Goal: Task Accomplishment & Management: Manage account settings

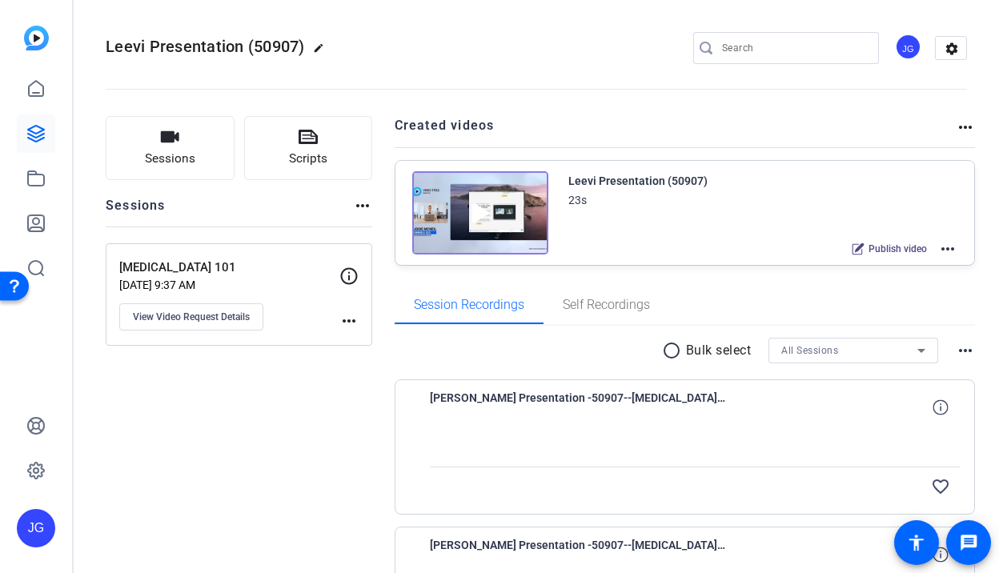
scroll to position [159, 0]
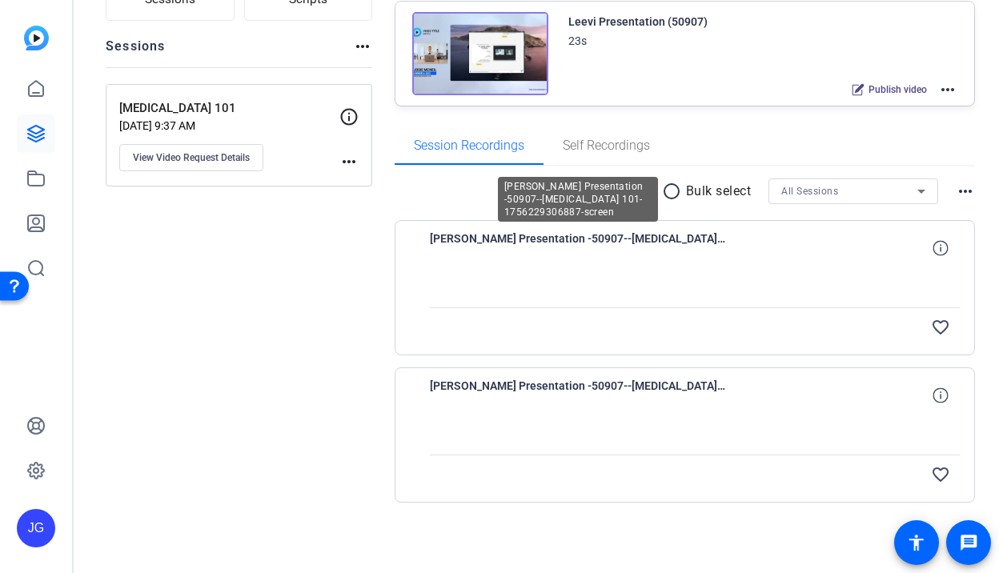
click at [645, 239] on span "[PERSON_NAME] Presentation -50907--[MEDICAL_DATA] 101-1756229306887-screen" at bounding box center [578, 248] width 296 height 38
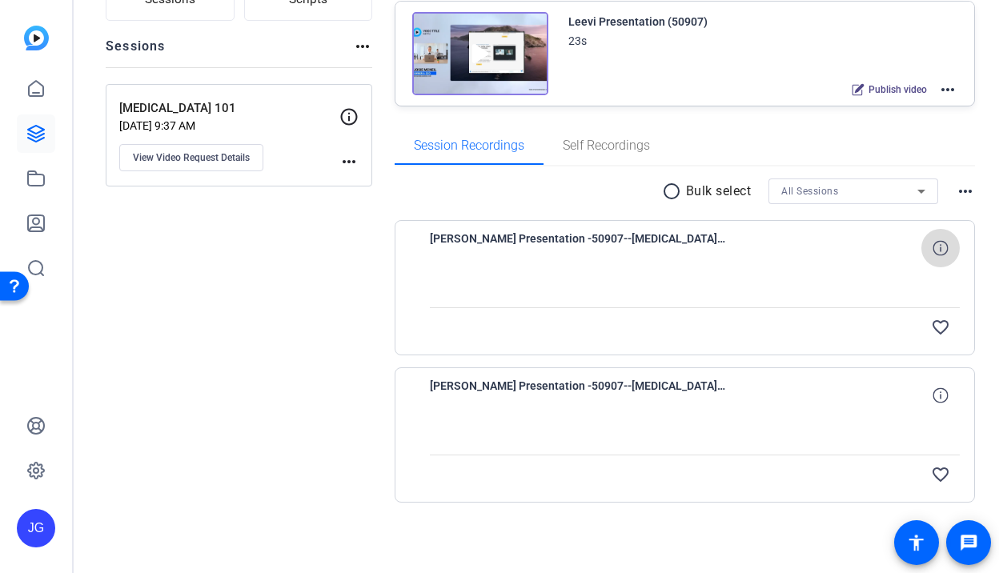
click at [936, 246] on icon at bounding box center [940, 247] width 15 height 15
click at [932, 396] on span at bounding box center [940, 395] width 38 height 38
click at [345, 159] on mat-icon "more_horiz" at bounding box center [348, 161] width 19 height 19
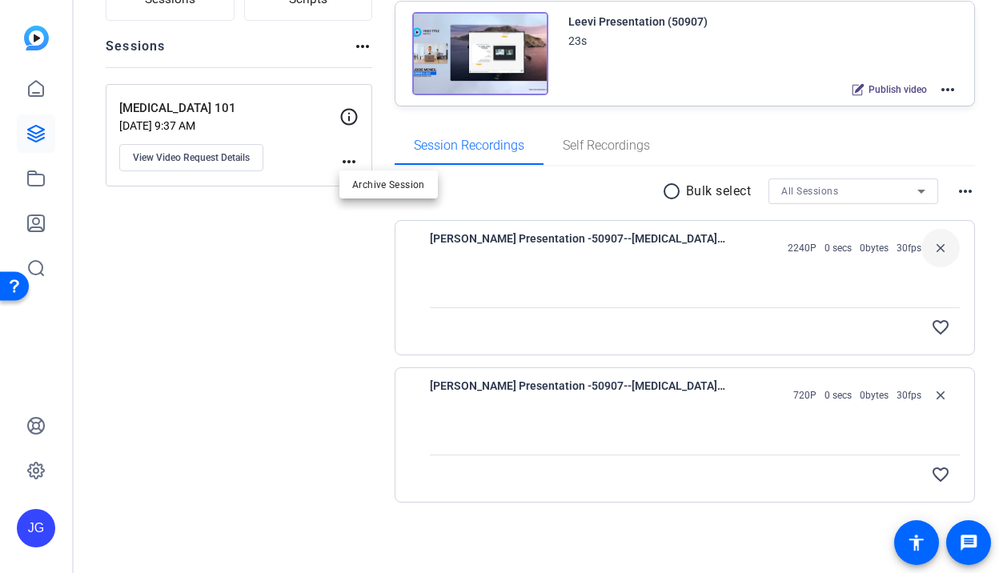
click at [349, 120] on div at bounding box center [499, 286] width 999 height 573
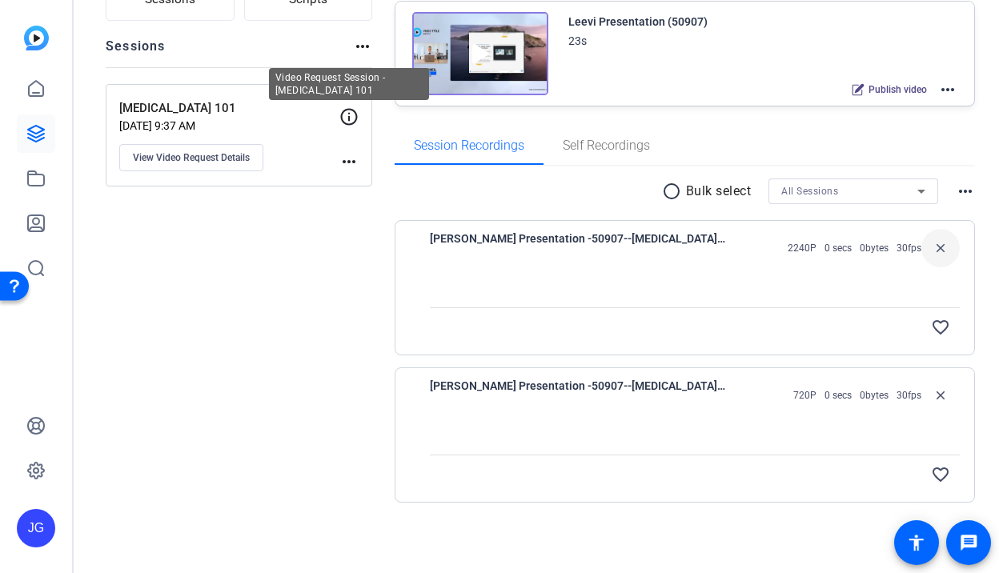
click at [344, 108] on icon at bounding box center [349, 116] width 17 height 17
click at [348, 115] on icon at bounding box center [349, 116] width 17 height 17
click at [178, 114] on p "[MEDICAL_DATA] 101" at bounding box center [229, 108] width 220 height 18
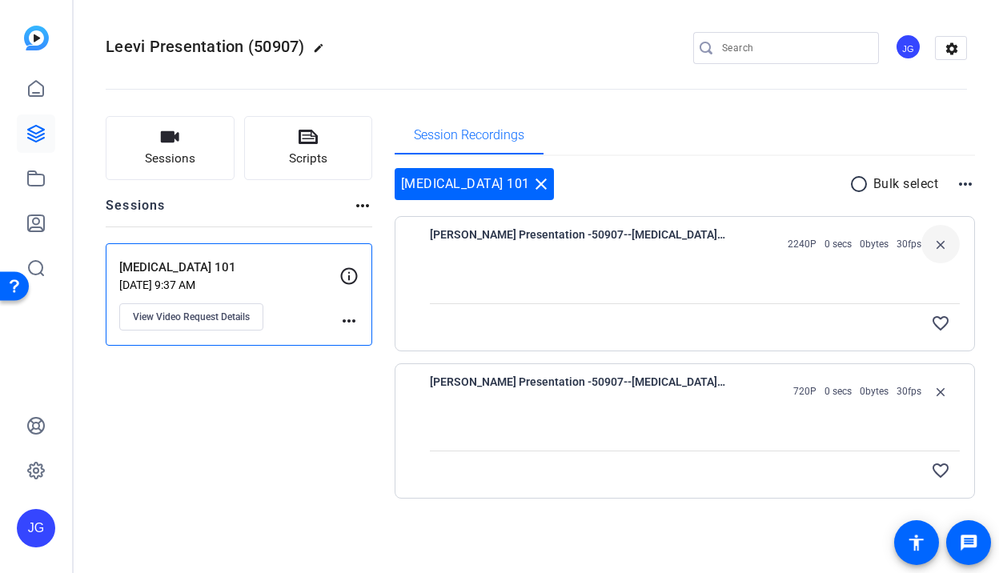
scroll to position [0, 0]
click at [657, 233] on span "[PERSON_NAME] Presentation -50907--[MEDICAL_DATA] 101-1756229306887-screen" at bounding box center [578, 244] width 296 height 38
click at [46, 136] on link at bounding box center [36, 133] width 38 height 38
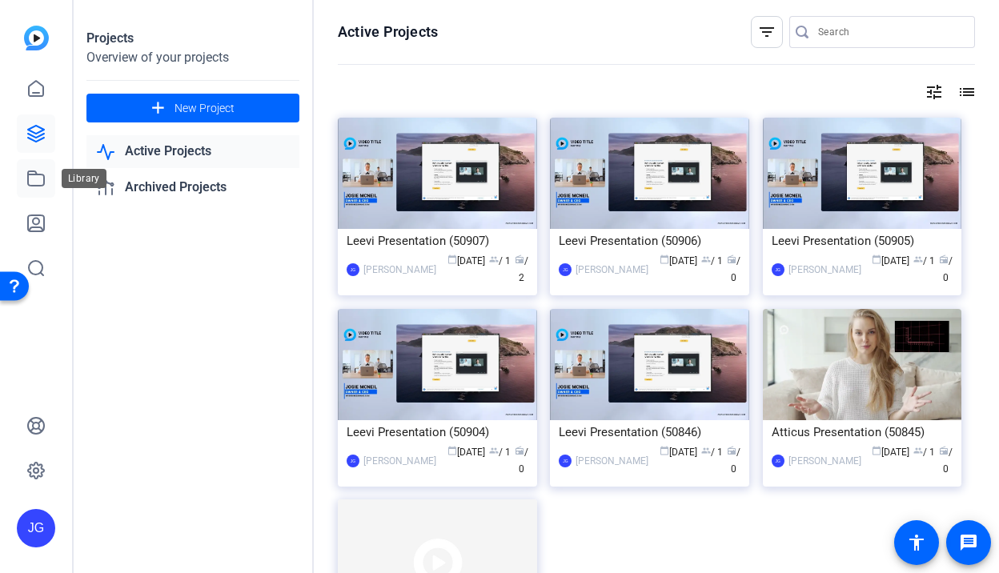
click at [22, 172] on link at bounding box center [36, 178] width 38 height 38
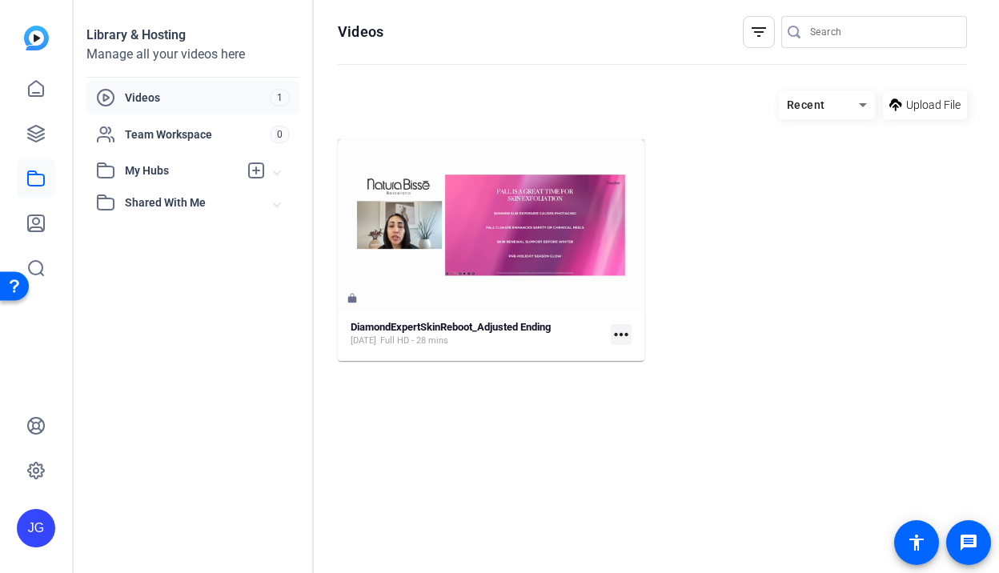
click at [178, 94] on span "Videos" at bounding box center [197, 98] width 145 height 16
click at [181, 141] on span "Team Workspace" at bounding box center [197, 134] width 145 height 16
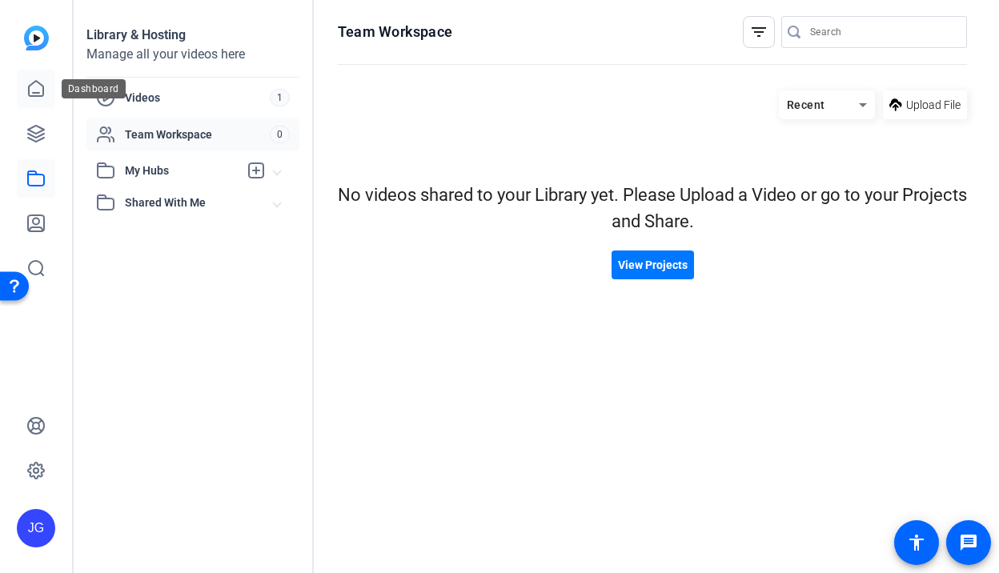
click at [34, 100] on link at bounding box center [36, 89] width 38 height 38
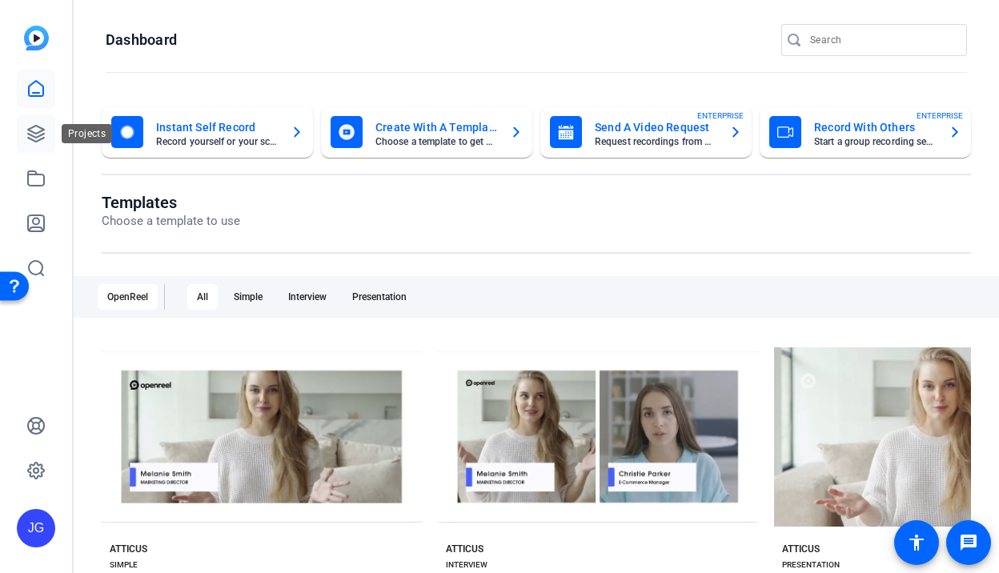
click at [40, 135] on icon at bounding box center [36, 134] width 16 height 16
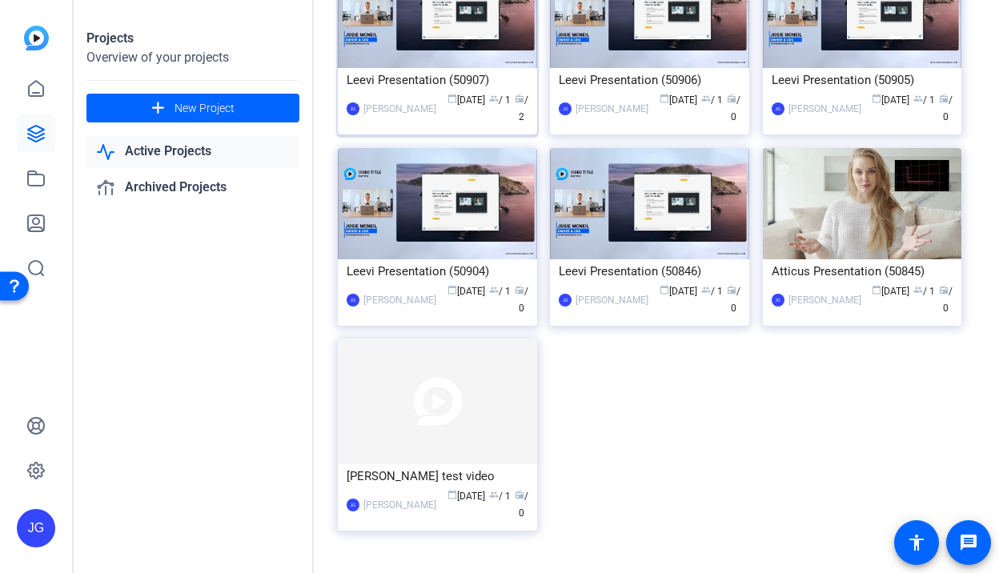
scroll to position [210, 0]
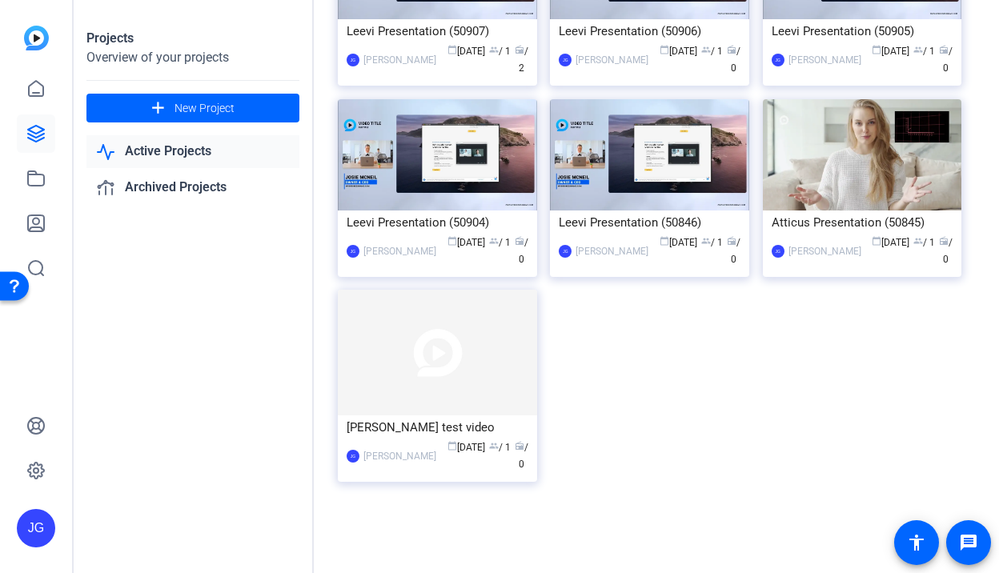
click at [182, 152] on link "Active Projects" at bounding box center [192, 151] width 213 height 33
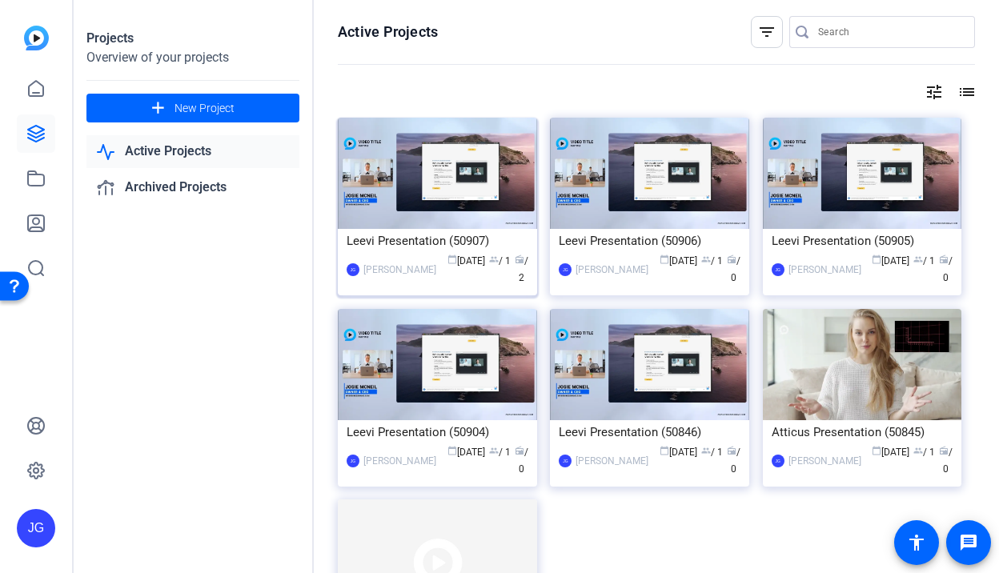
click at [431, 245] on div "Leevi Presentation (50907)" at bounding box center [438, 241] width 182 height 24
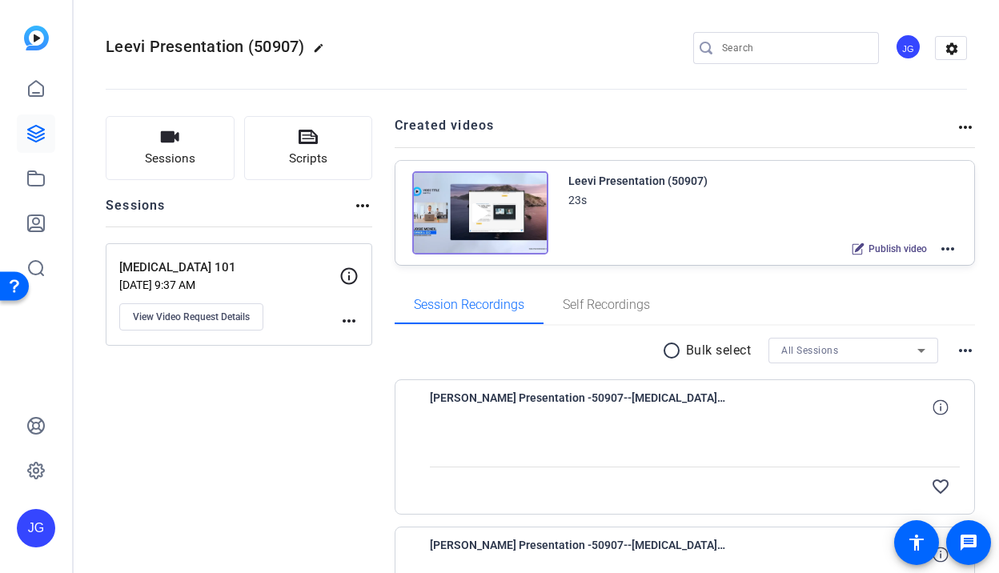
click at [349, 319] on mat-icon "more_horiz" at bounding box center [348, 320] width 19 height 19
click at [172, 271] on div at bounding box center [499, 286] width 999 height 573
click at [189, 321] on span "View Video Request Details" at bounding box center [191, 317] width 117 height 13
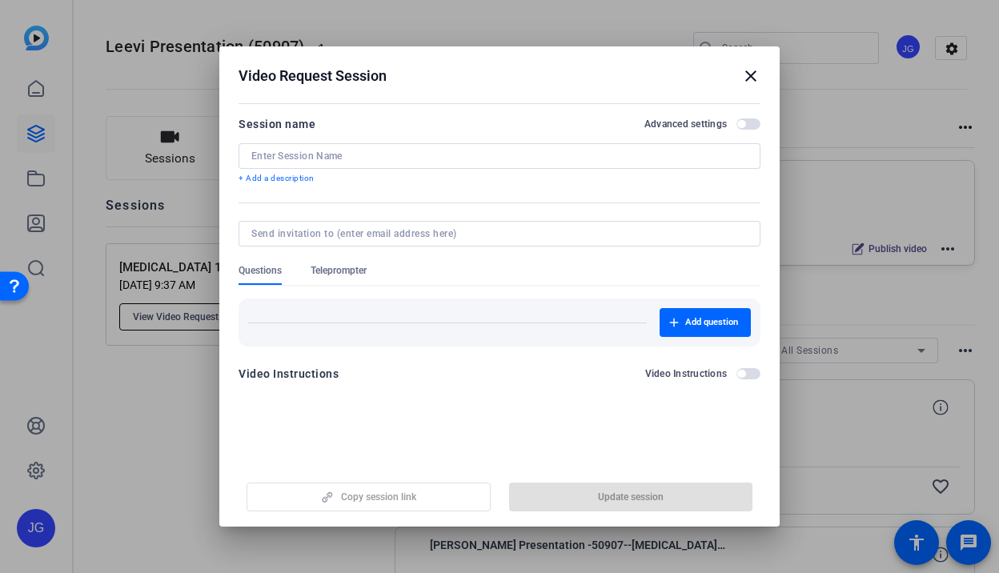
type input "[MEDICAL_DATA] 101"
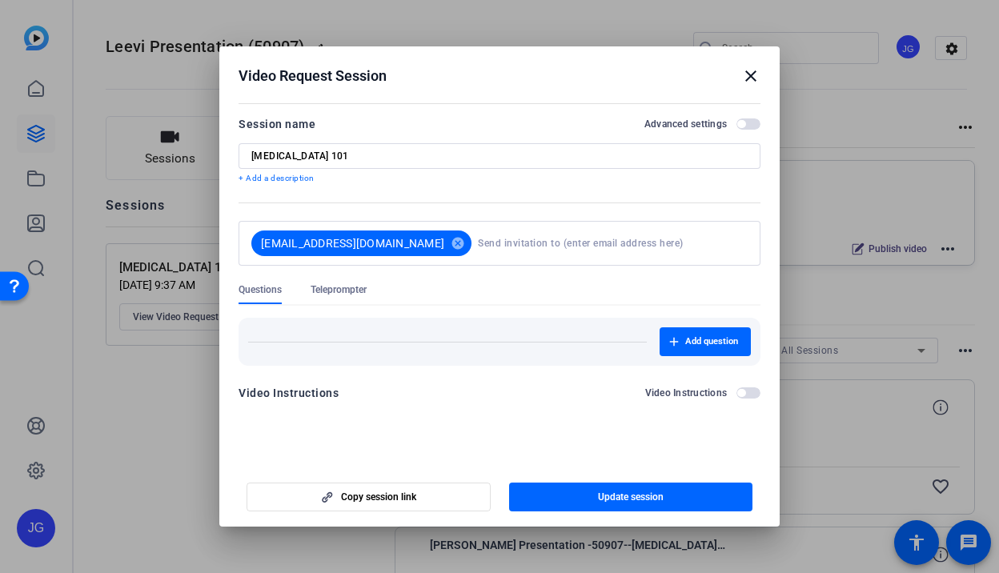
click at [756, 390] on span "button" at bounding box center [749, 392] width 24 height 11
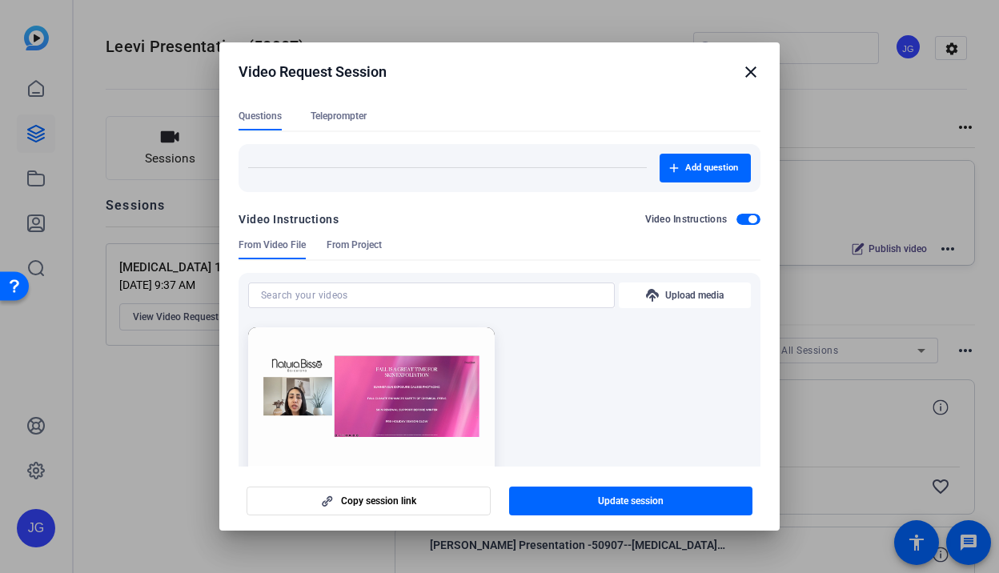
scroll to position [275, 0]
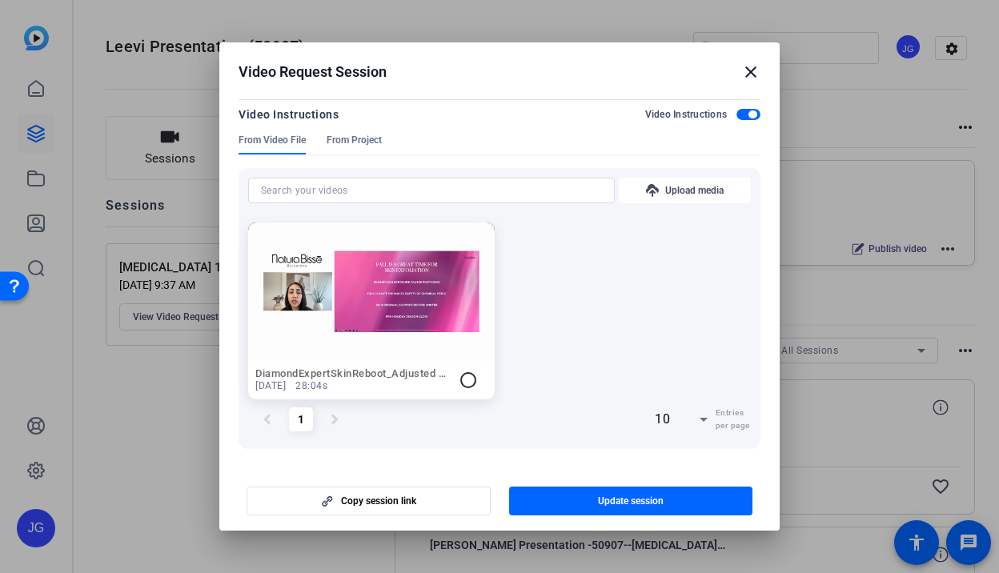
click at [741, 113] on span "button" at bounding box center [749, 114] width 24 height 11
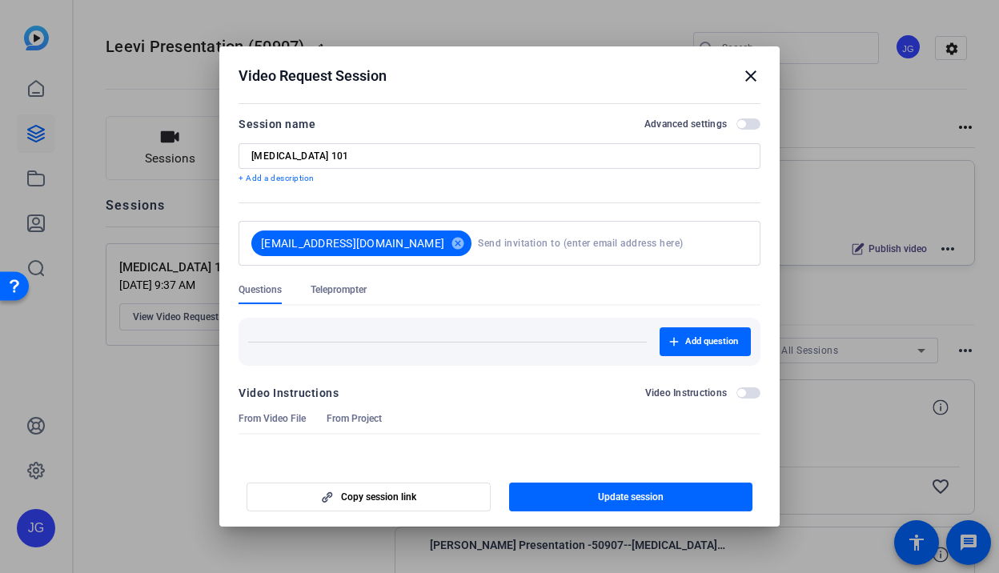
scroll to position [0, 0]
click at [752, 79] on mat-icon "close" at bounding box center [750, 75] width 19 height 19
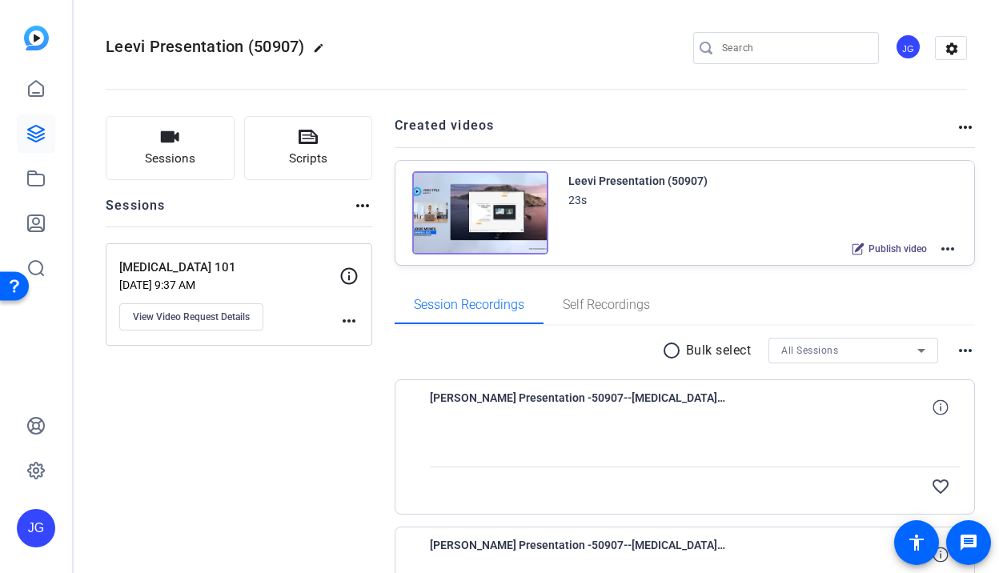
click at [362, 209] on mat-icon "more_horiz" at bounding box center [362, 205] width 19 height 19
click at [343, 209] on div at bounding box center [499, 286] width 999 height 573
click at [317, 50] on mat-icon "edit" at bounding box center [322, 51] width 19 height 19
click at [175, 47] on input "Leevi Presentation (50907)" at bounding box center [170, 47] width 105 height 19
drag, startPoint x: 116, startPoint y: 49, endPoint x: 299, endPoint y: 62, distance: 183.0
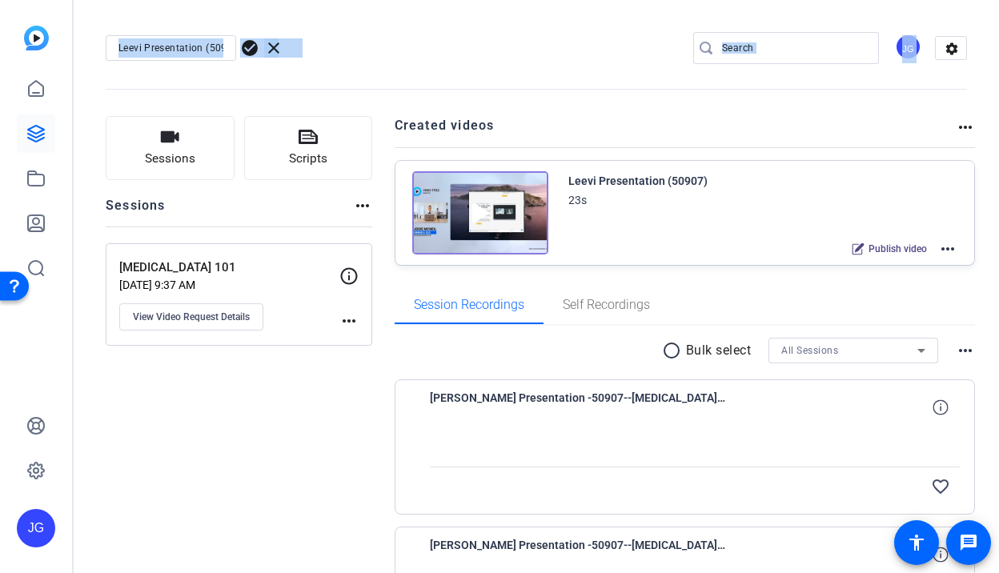
click at [299, 62] on div "Leevi Presentation (50907) check_circle clear JG settings" at bounding box center [536, 48] width 861 height 121
click at [107, 37] on div "Leevi Presentation (50907)" at bounding box center [171, 48] width 130 height 26
drag, startPoint x: 117, startPoint y: 48, endPoint x: 207, endPoint y: 48, distance: 90.5
click at [207, 48] on div "Leevi Presentation (50907)" at bounding box center [171, 48] width 130 height 26
click at [207, 48] on input "Leevi Presentation (50907)" at bounding box center [170, 47] width 105 height 19
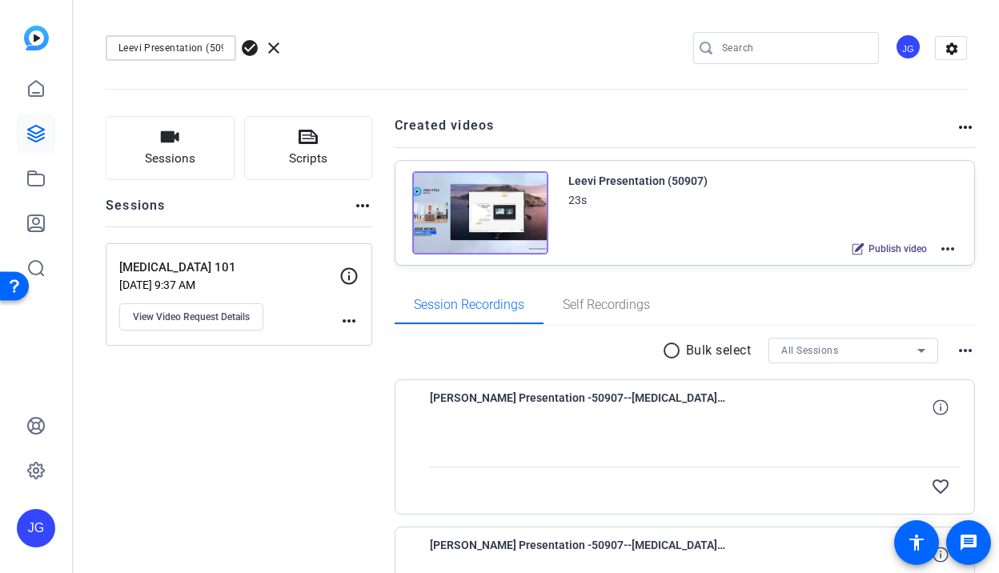
drag, startPoint x: 211, startPoint y: 48, endPoint x: 21, endPoint y: 22, distance: 192.4
click at [21, 22] on mat-sidenav-container "JG Leevi Presentation (50907) check_circle clear JG settings Sessions Scripts S…" at bounding box center [499, 286] width 999 height 573
type input "[MEDICAL_DATA] 101"
click at [255, 51] on span "check_circle" at bounding box center [249, 47] width 19 height 19
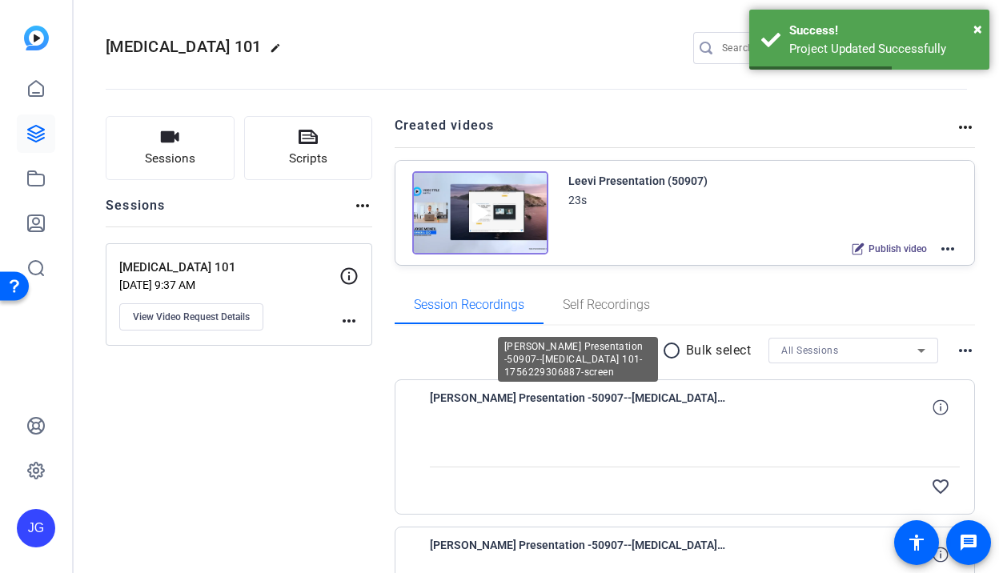
click at [545, 395] on span "[PERSON_NAME] Presentation -50907--[MEDICAL_DATA] 101-1756229306887-screen" at bounding box center [578, 407] width 296 height 38
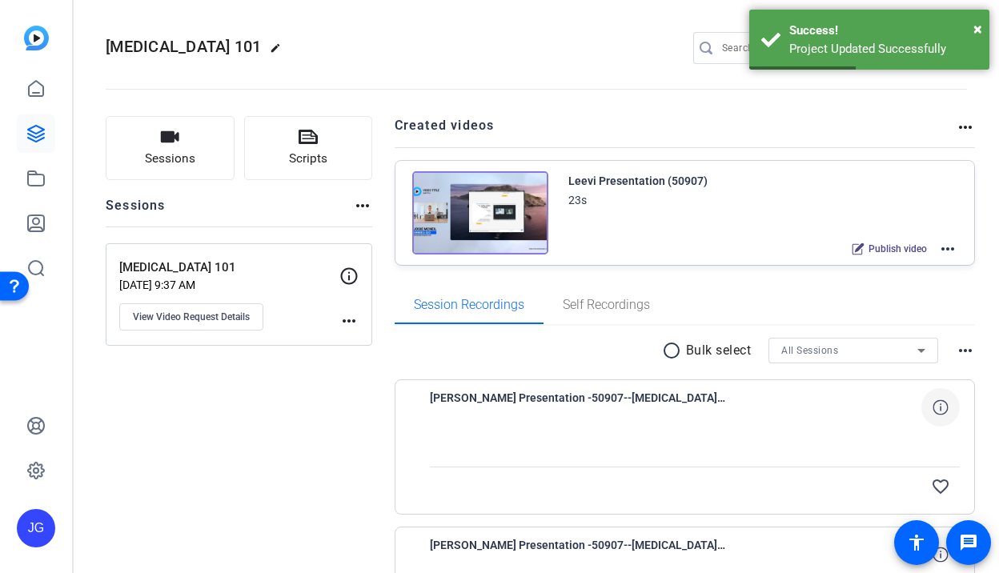
click at [938, 410] on icon at bounding box center [940, 406] width 15 height 15
click at [881, 409] on span "0bytes" at bounding box center [874, 407] width 29 height 13
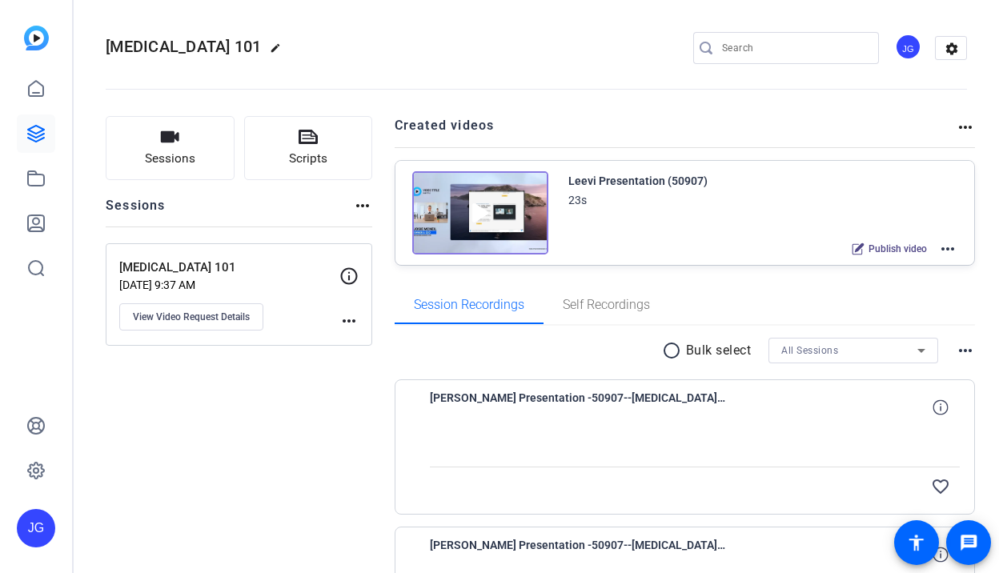
scroll to position [159, 0]
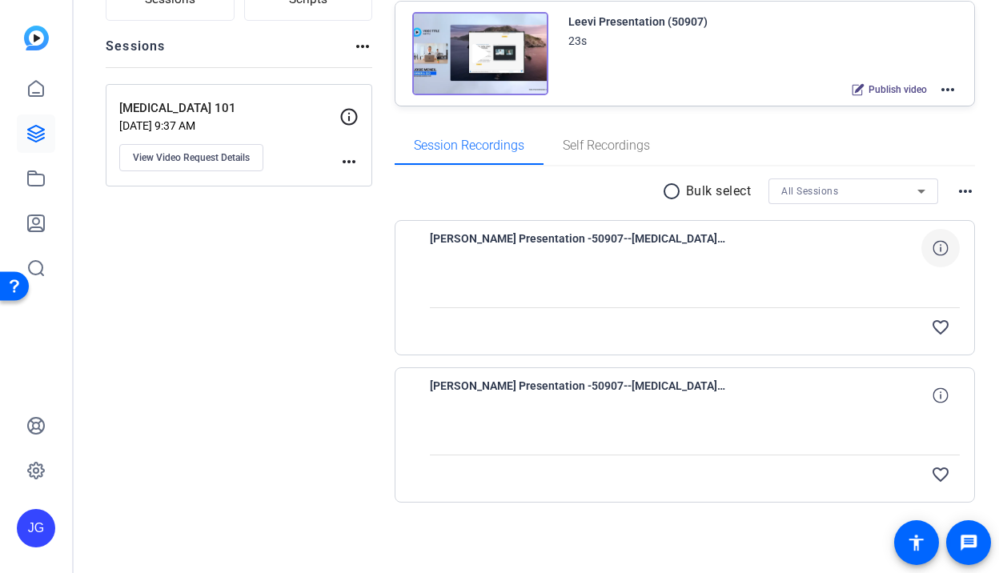
click at [941, 244] on icon at bounding box center [940, 247] width 15 height 15
click at [967, 550] on mat-icon "message" at bounding box center [968, 542] width 19 height 19
click at [910, 537] on mat-icon "accessibility" at bounding box center [916, 542] width 19 height 19
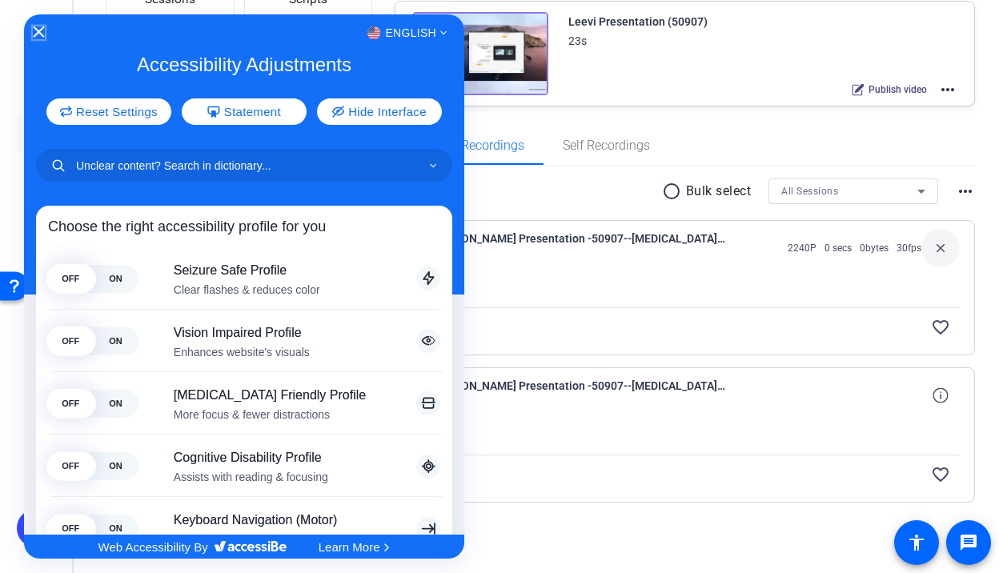
click at [37, 30] on icon "Close Accessibility Interface" at bounding box center [39, 31] width 11 height 11
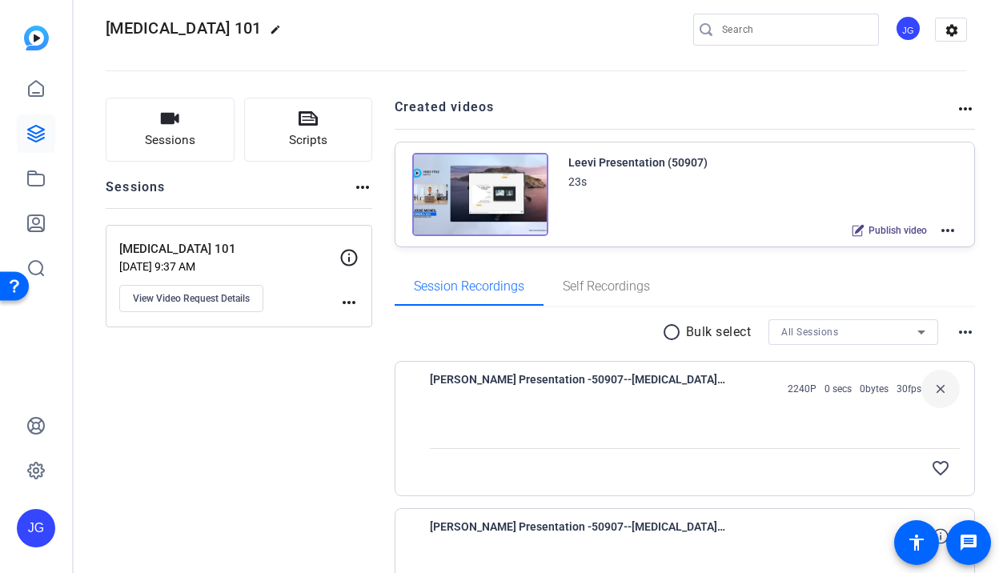
scroll to position [0, 0]
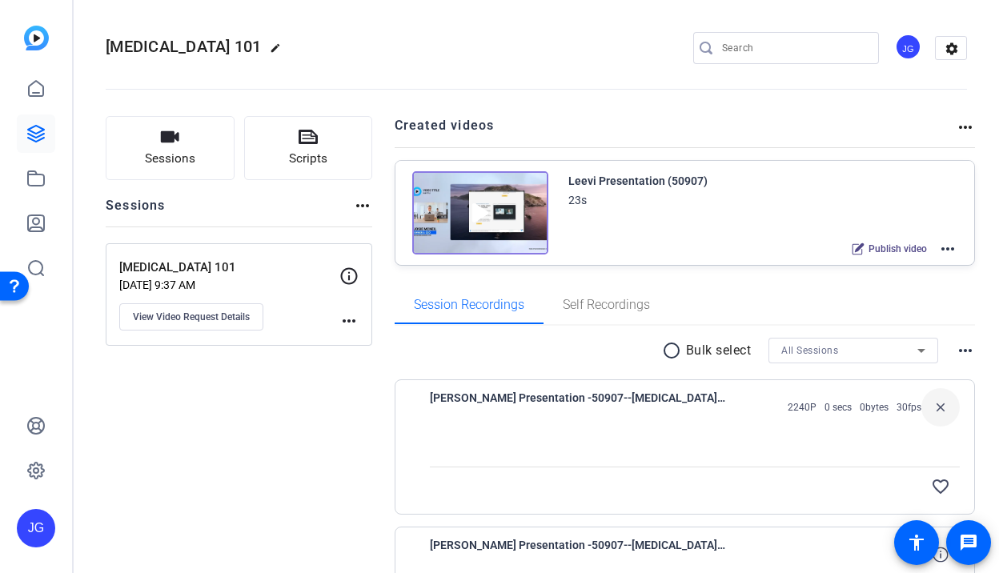
click at [953, 247] on mat-icon "more_horiz" at bounding box center [947, 248] width 19 height 19
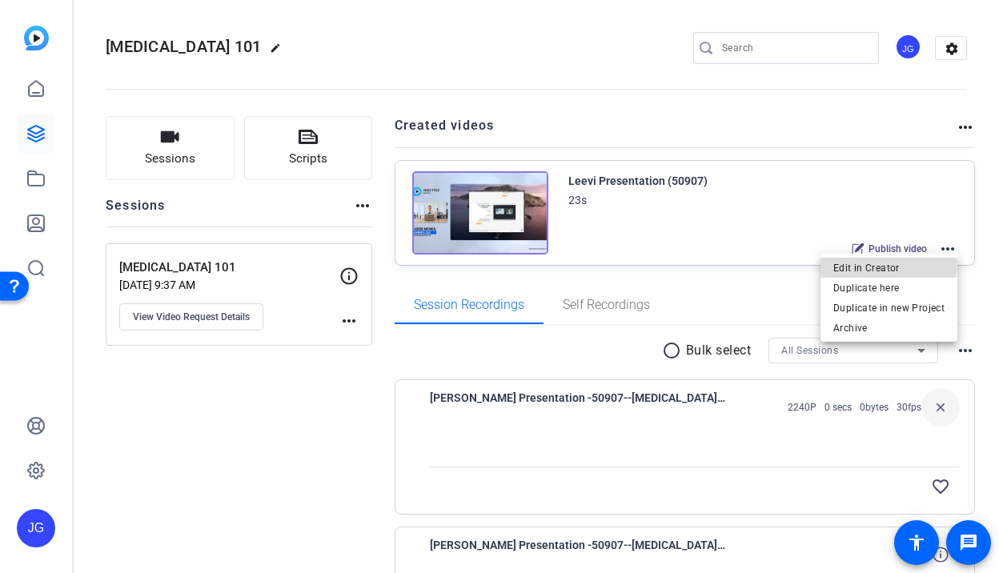
click at [877, 263] on span "Edit in Creator" at bounding box center [888, 268] width 111 height 19
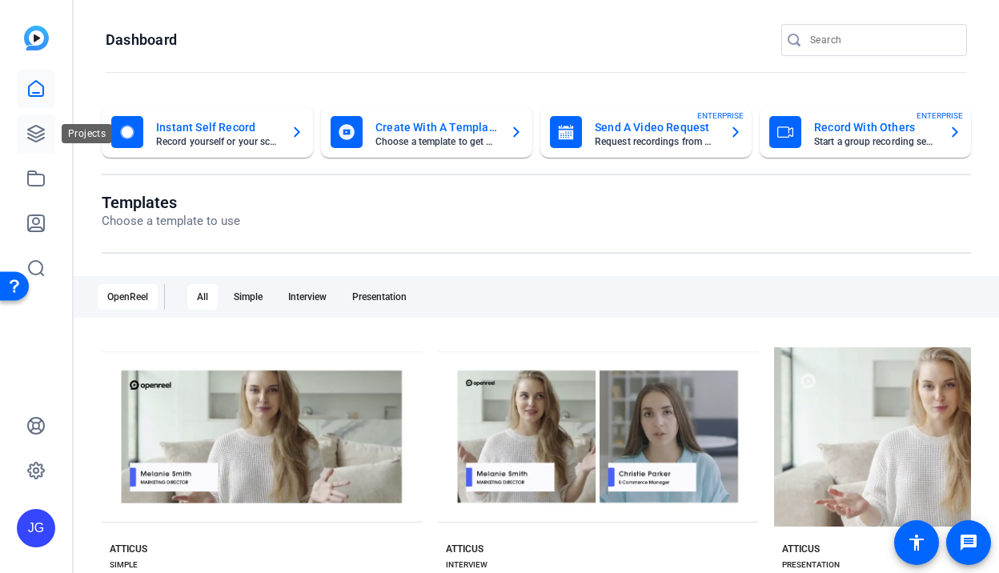
click at [29, 134] on icon at bounding box center [36, 134] width 16 height 16
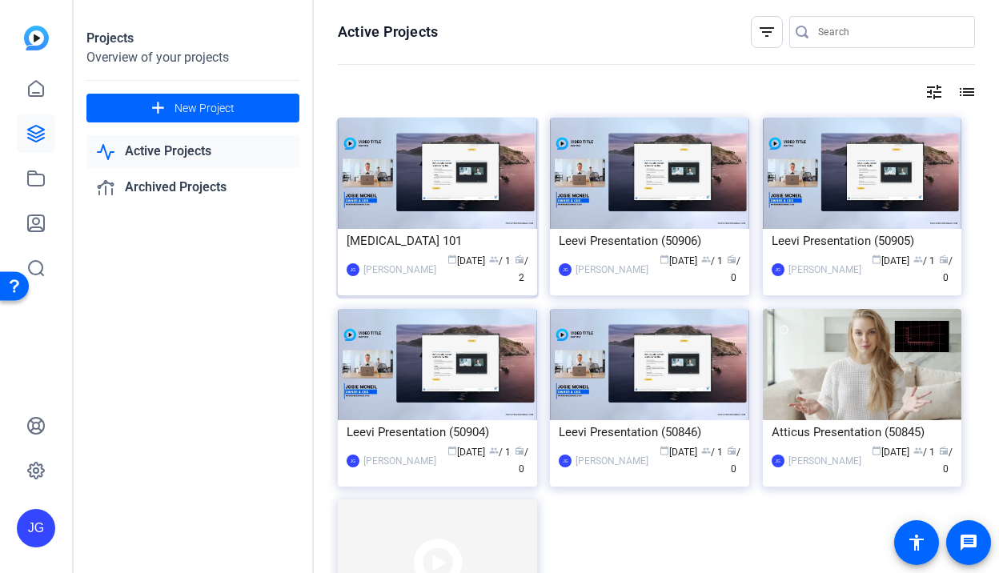
click at [406, 235] on div "[MEDICAL_DATA] 101" at bounding box center [438, 241] width 182 height 24
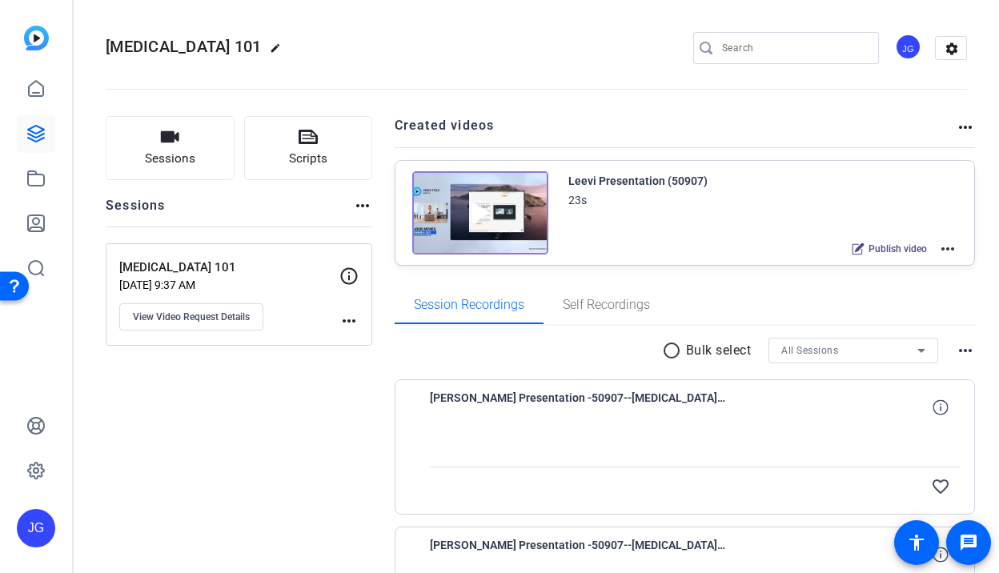
scroll to position [159, 0]
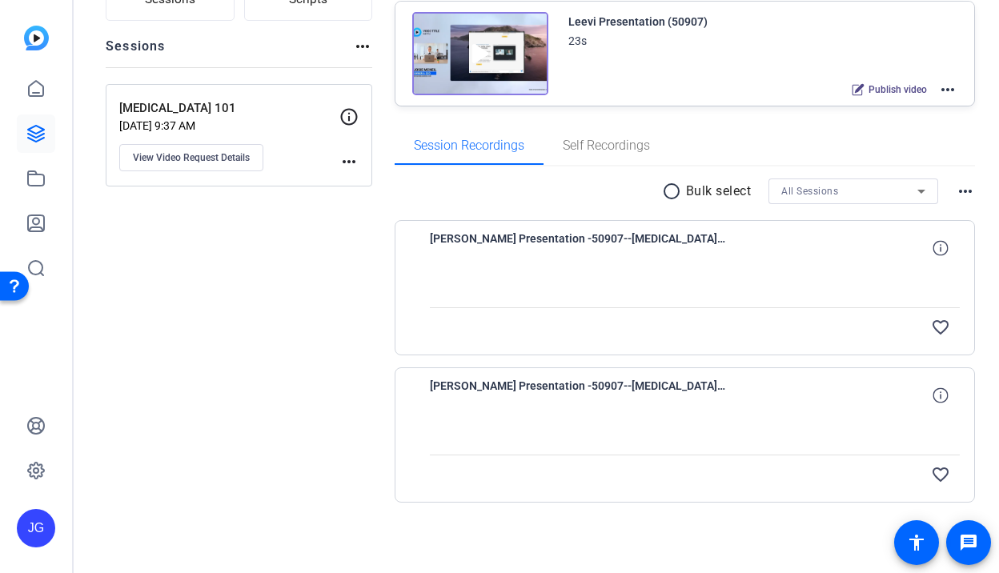
click at [532, 253] on span "[PERSON_NAME] Presentation -50907--[MEDICAL_DATA] 101-1756229306887-screen" at bounding box center [578, 248] width 296 height 38
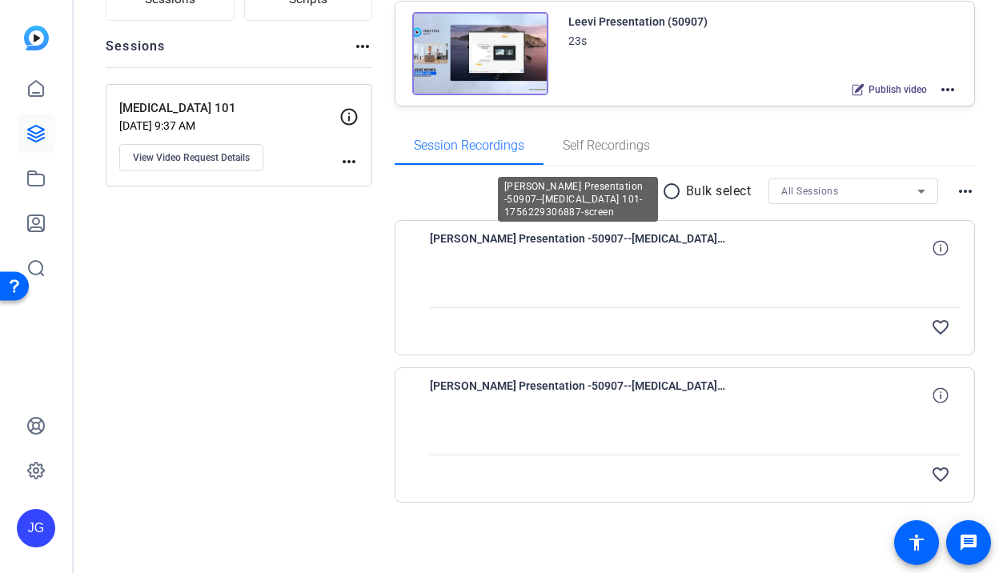
click at [667, 238] on span "[PERSON_NAME] Presentation -50907--[MEDICAL_DATA] 101-1756229306887-screen" at bounding box center [578, 248] width 296 height 38
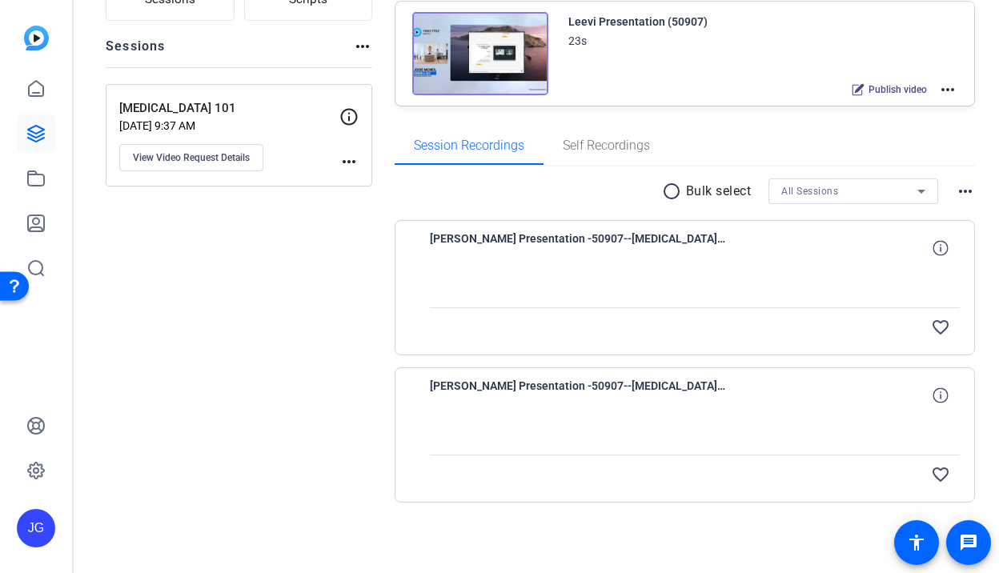
click at [664, 192] on mat-icon "radio_button_unchecked" at bounding box center [674, 191] width 24 height 19
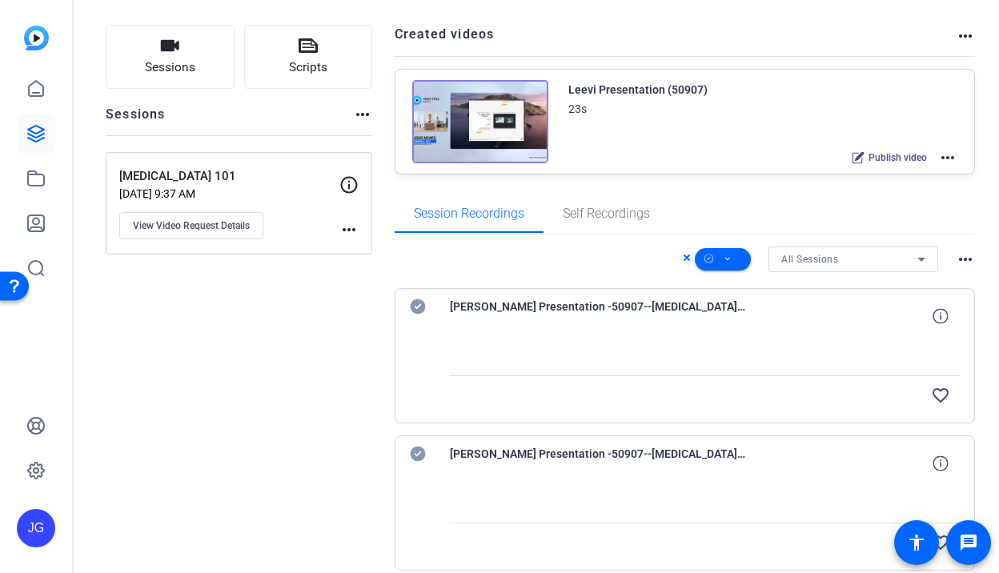
scroll to position [17, 0]
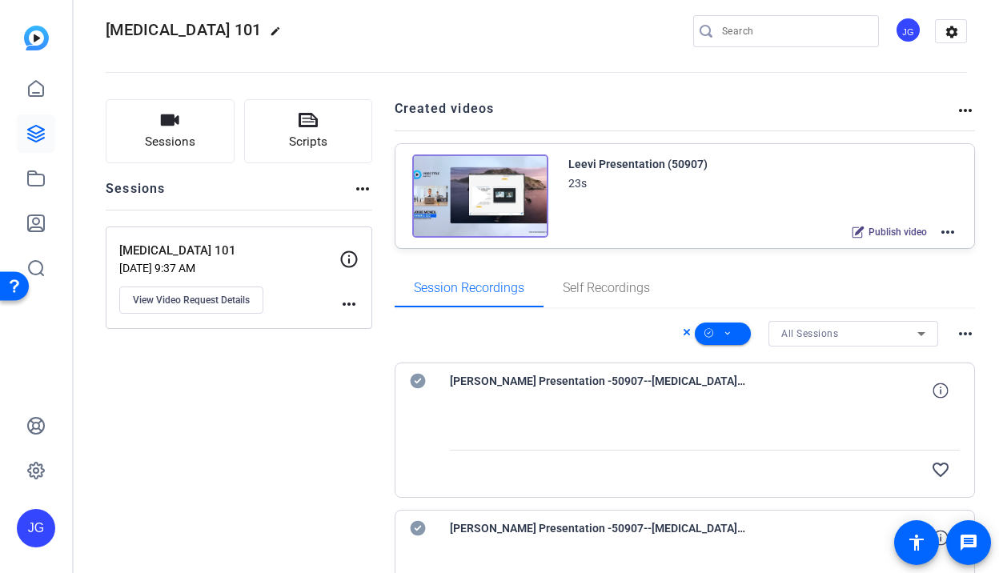
click at [681, 201] on div "Leevi Presentation (50907) 23s Publish video more_horiz" at bounding box center [763, 199] width 390 height 88
click at [517, 200] on img at bounding box center [480, 196] width 136 height 83
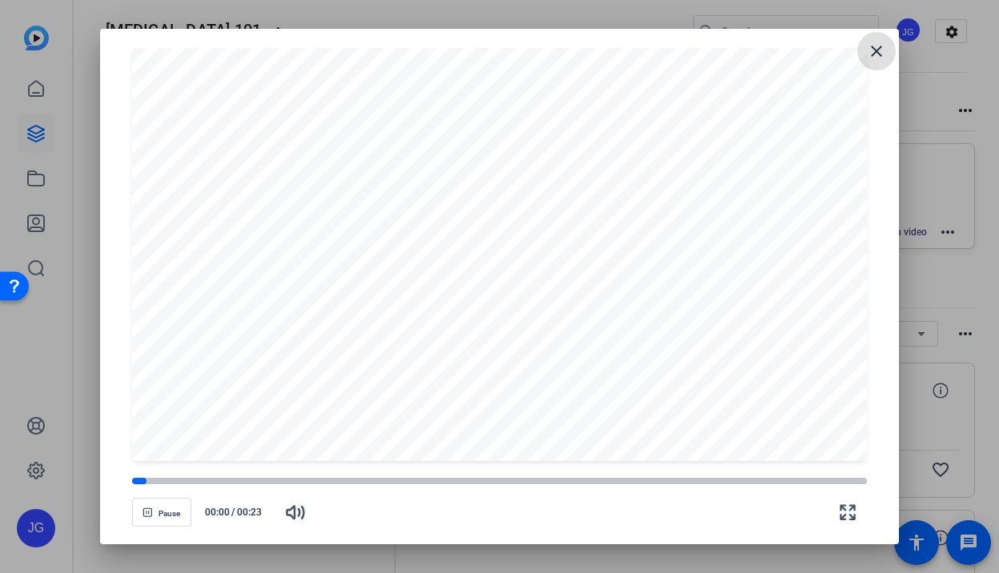
click at [873, 47] on mat-icon "close" at bounding box center [876, 51] width 19 height 19
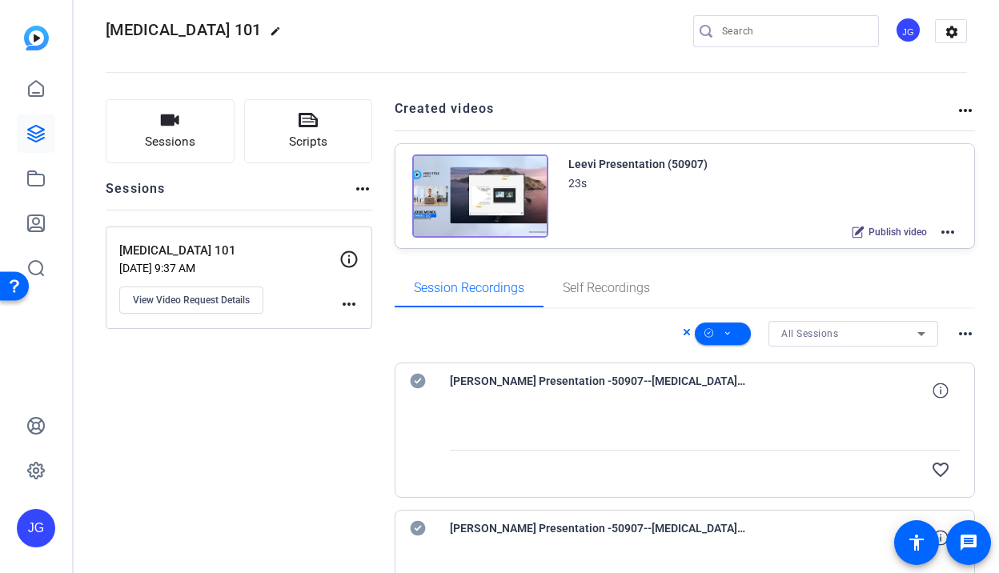
click at [952, 232] on mat-icon "more_horiz" at bounding box center [947, 232] width 19 height 19
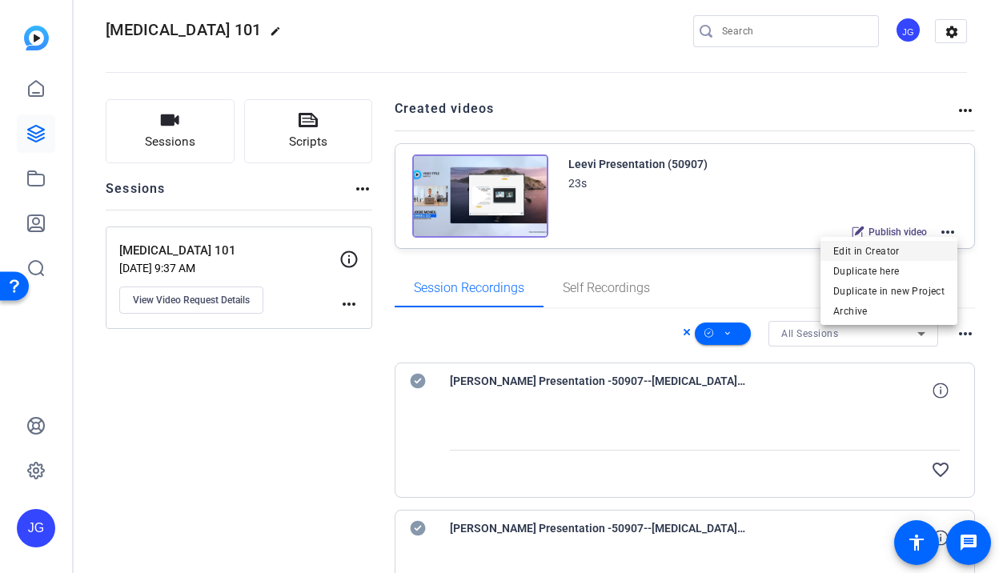
click at [893, 253] on span "Edit in Creator" at bounding box center [888, 250] width 111 height 19
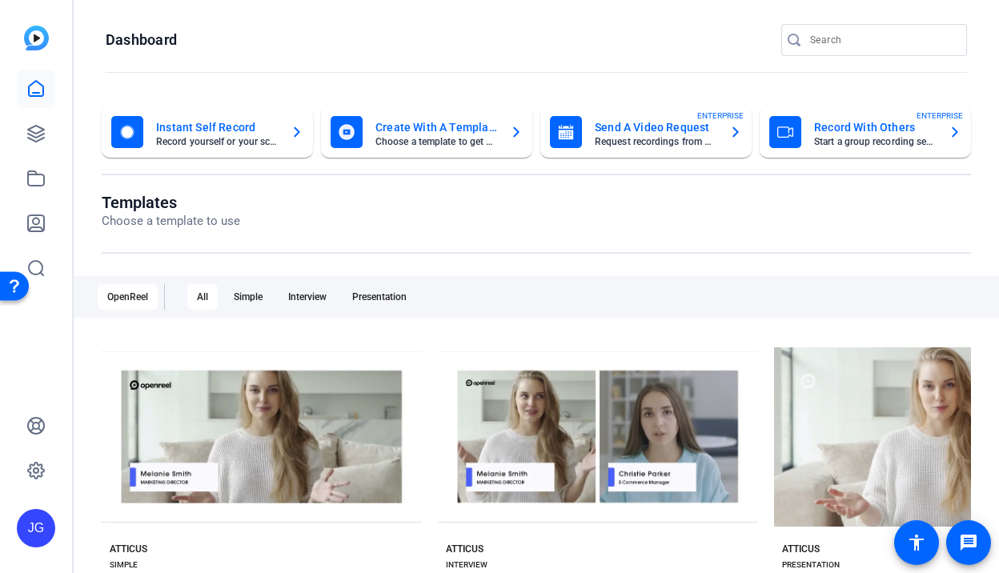
click at [33, 36] on img at bounding box center [36, 38] width 25 height 25
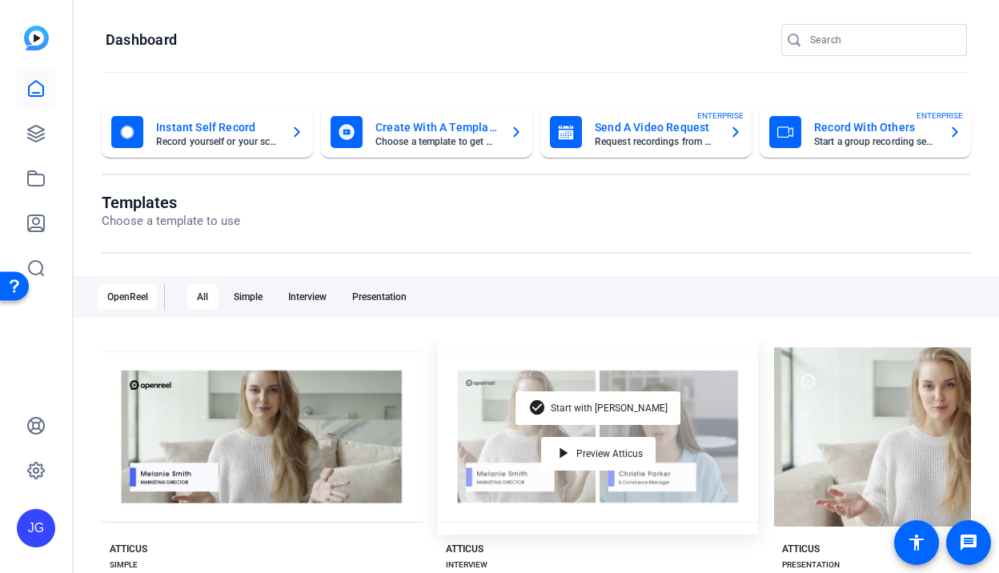
scroll to position [331, 0]
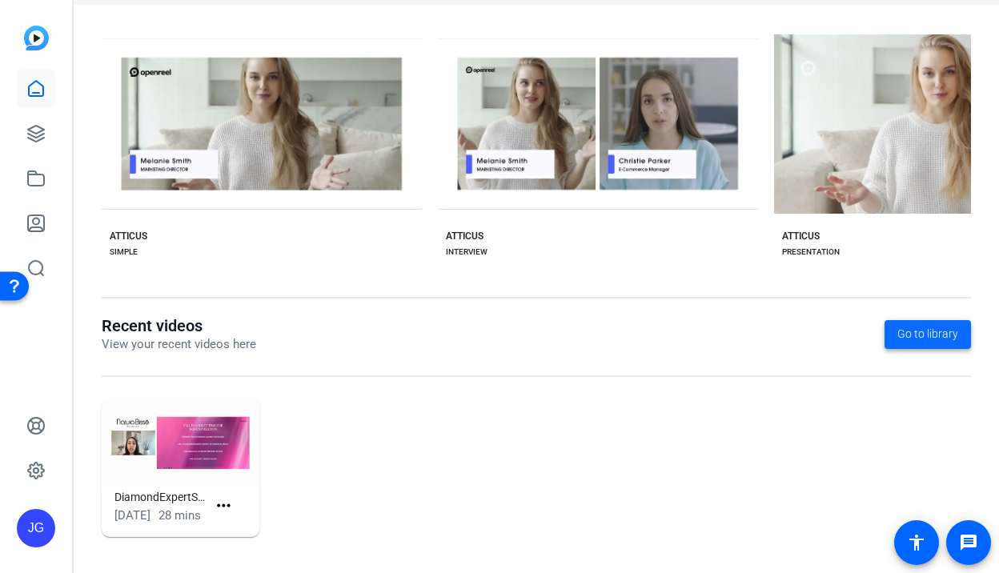
click at [939, 326] on span "Go to library" at bounding box center [927, 334] width 61 height 17
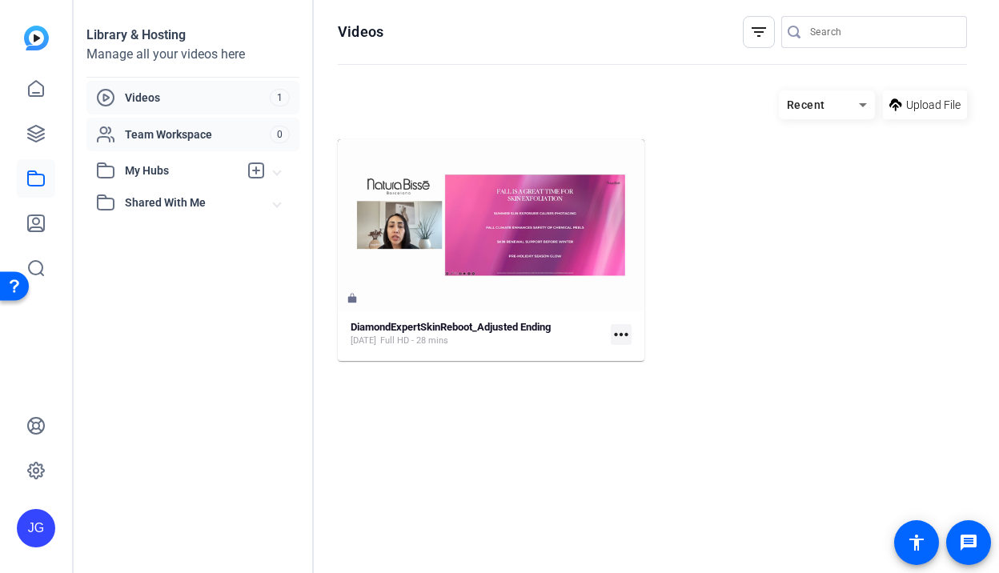
click at [171, 129] on span "Team Workspace" at bounding box center [197, 134] width 145 height 16
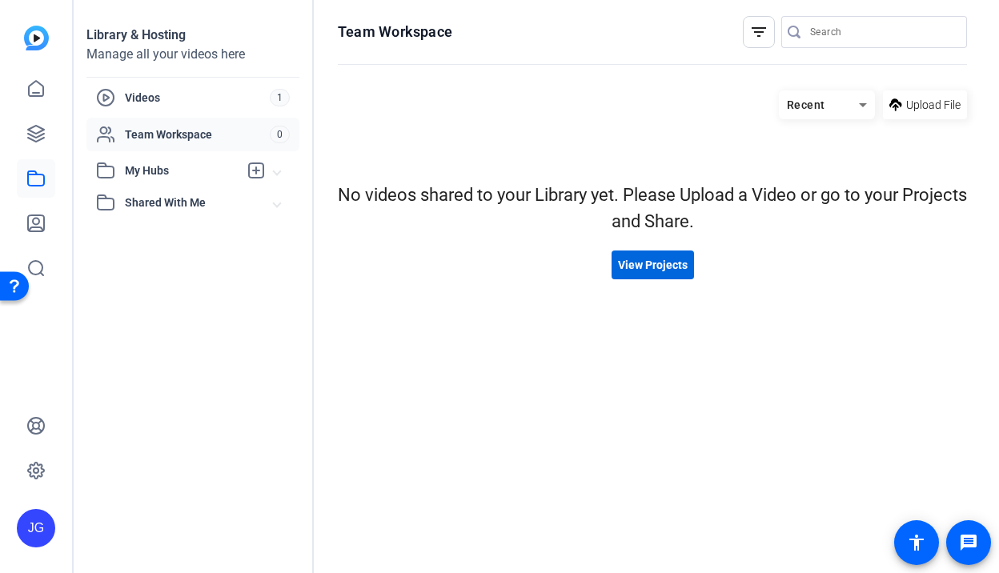
click at [654, 258] on span "View Projects" at bounding box center [653, 265] width 70 height 17
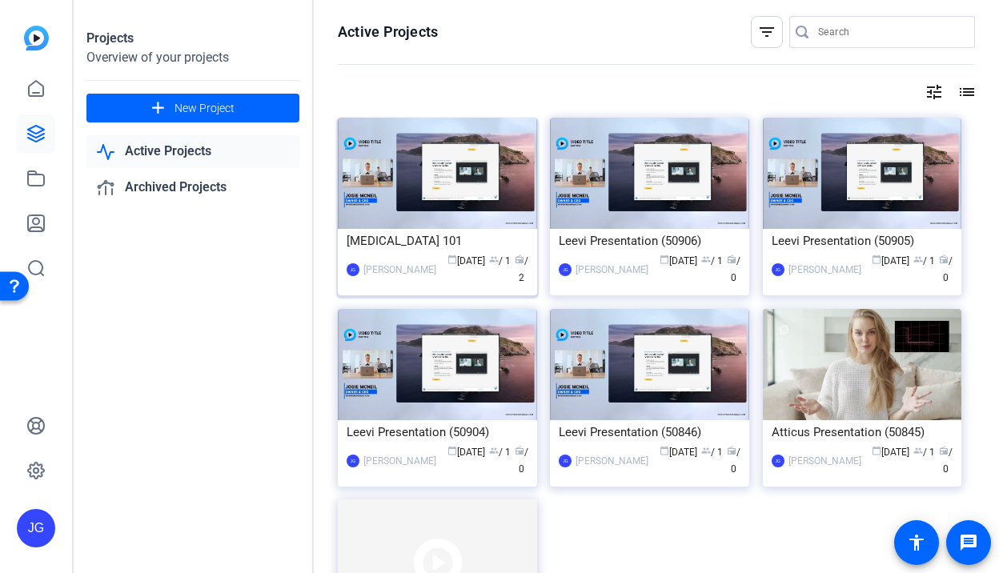
click at [389, 251] on div "[MEDICAL_DATA] 101" at bounding box center [438, 241] width 182 height 24
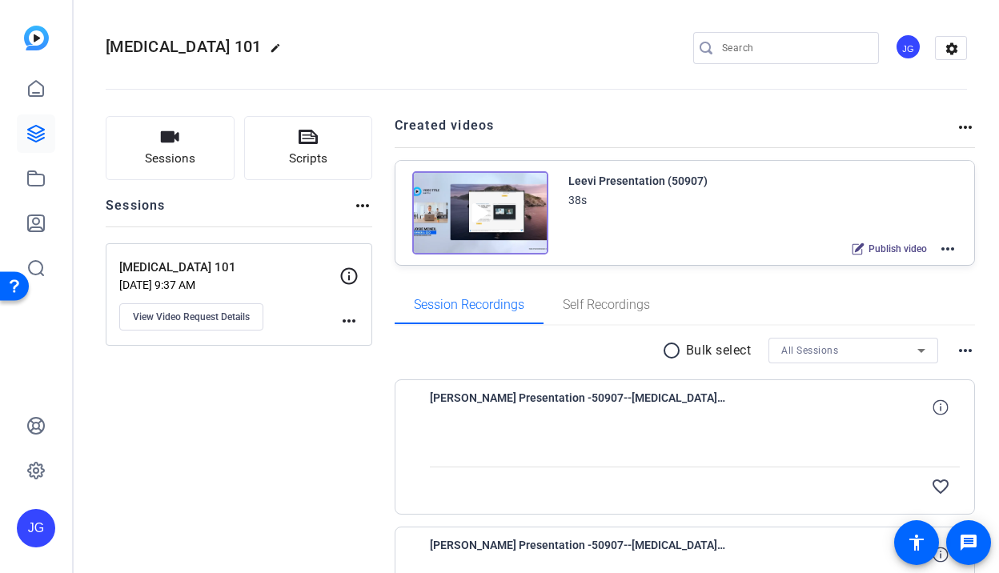
scroll to position [159, 0]
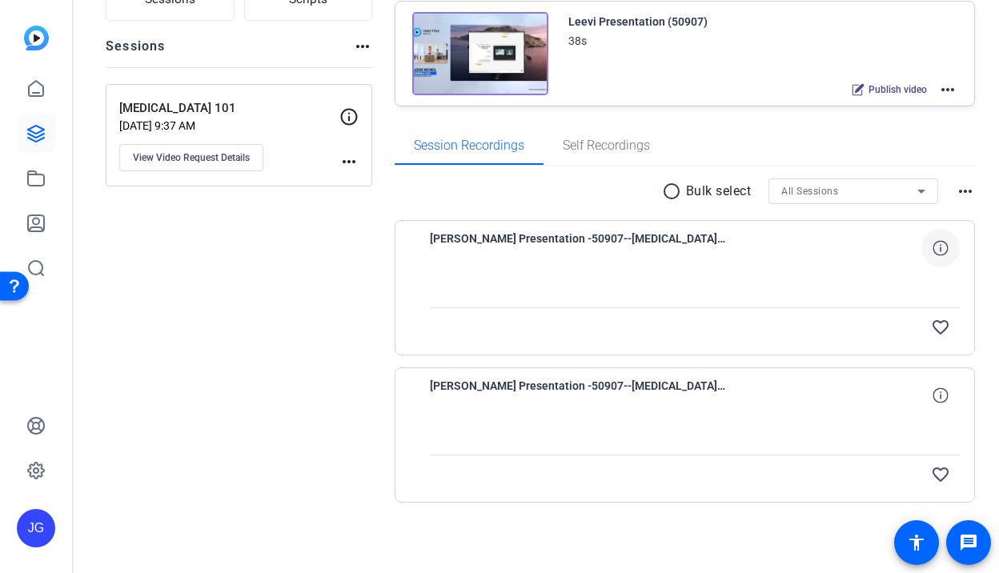
click at [942, 245] on icon at bounding box center [940, 247] width 15 height 15
click at [949, 249] on mat-icon "close" at bounding box center [940, 249] width 19 height 20
click at [942, 392] on icon at bounding box center [940, 394] width 15 height 15
click at [938, 393] on mat-icon "close" at bounding box center [940, 396] width 19 height 20
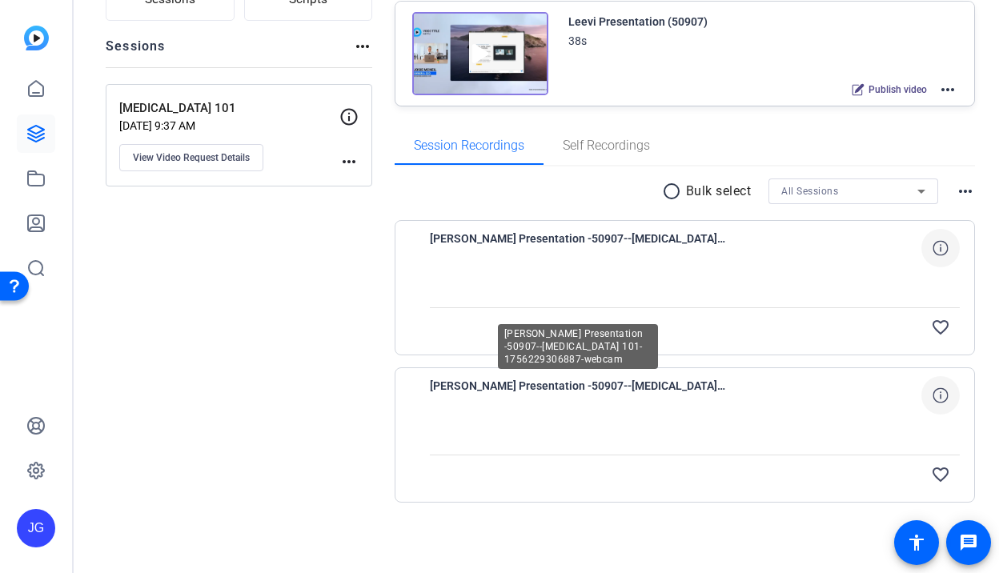
click at [662, 381] on span "[PERSON_NAME] Presentation -50907--[MEDICAL_DATA] 101-1756229306887-webcam" at bounding box center [578, 395] width 296 height 38
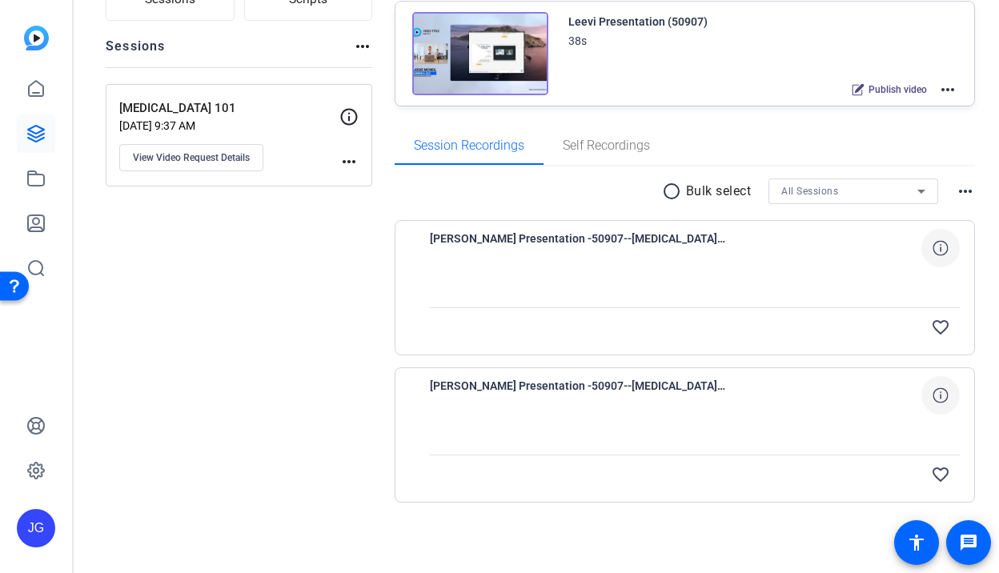
click at [511, 381] on span "[PERSON_NAME] Presentation -50907--[MEDICAL_DATA] 101-1756229306887-webcam" at bounding box center [578, 395] width 296 height 38
click at [473, 385] on span "[PERSON_NAME] Presentation -50907--[MEDICAL_DATA] 101-1756229306887-webcam" at bounding box center [578, 395] width 296 height 38
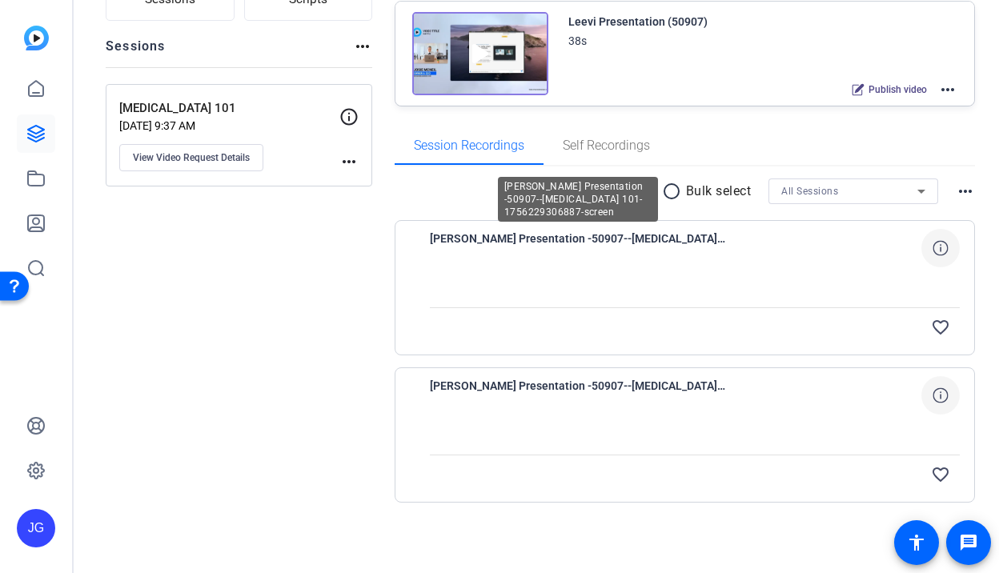
click at [496, 239] on span "[PERSON_NAME] Presentation -50907--[MEDICAL_DATA] 101-1756229306887-screen" at bounding box center [578, 248] width 296 height 38
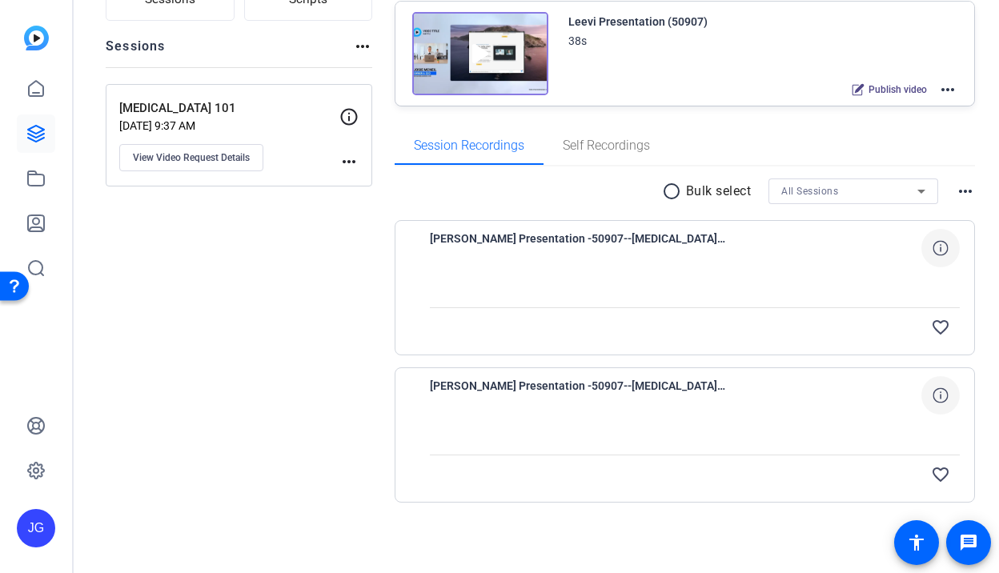
click at [587, 236] on span "[PERSON_NAME] Presentation -50907--[MEDICAL_DATA] 101-1756229306887-screen" at bounding box center [578, 248] width 296 height 38
click at [349, 155] on mat-icon "more_horiz" at bounding box center [348, 161] width 19 height 19
click at [270, 347] on div at bounding box center [499, 286] width 999 height 573
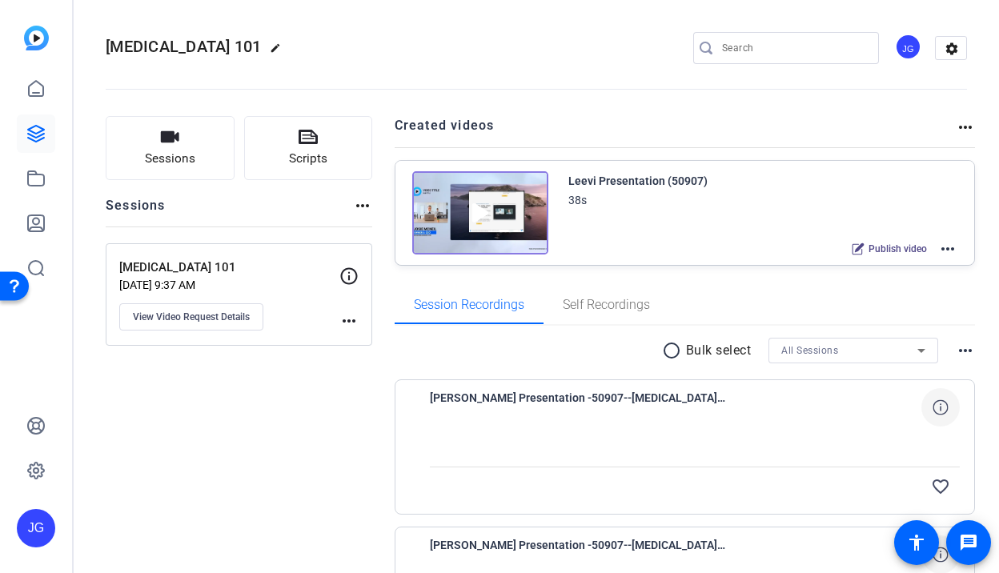
click at [31, 34] on img at bounding box center [36, 38] width 25 height 25
